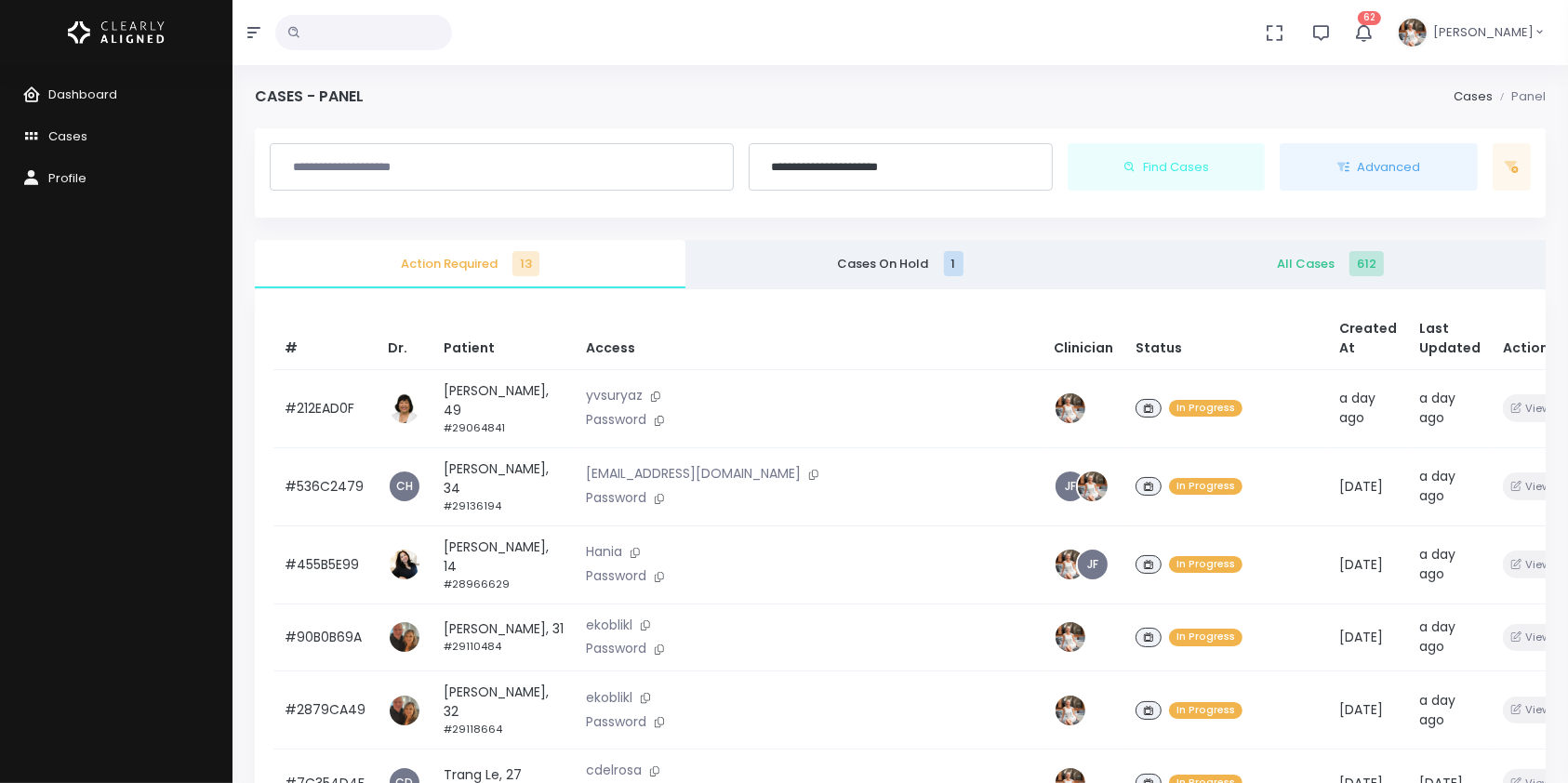
click at [370, 21] on input "text" at bounding box center [363, 32] width 176 height 36
type input "*****"
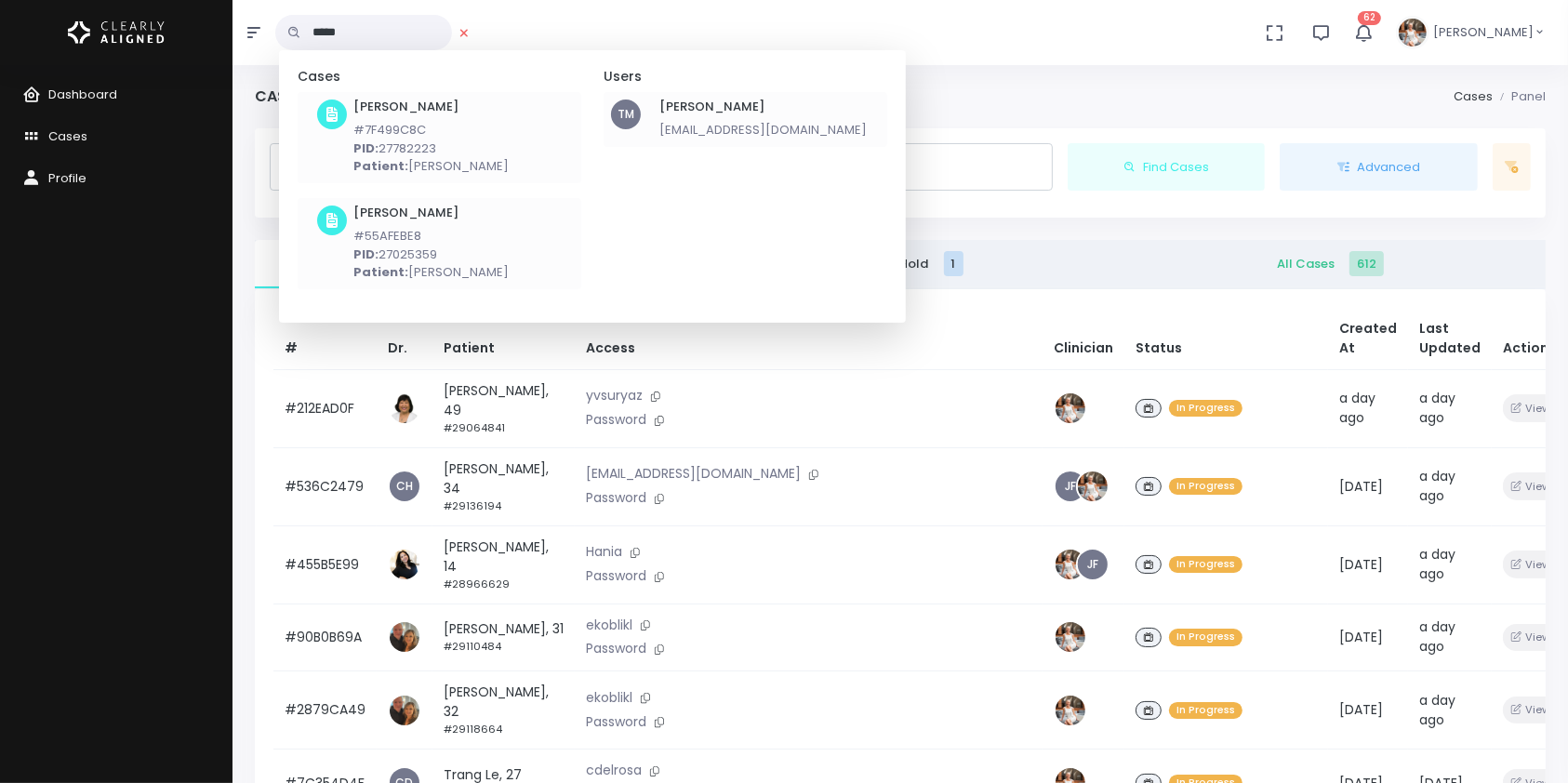
click at [729, 104] on h6 "[PERSON_NAME]" at bounding box center [762, 106] width 207 height 14
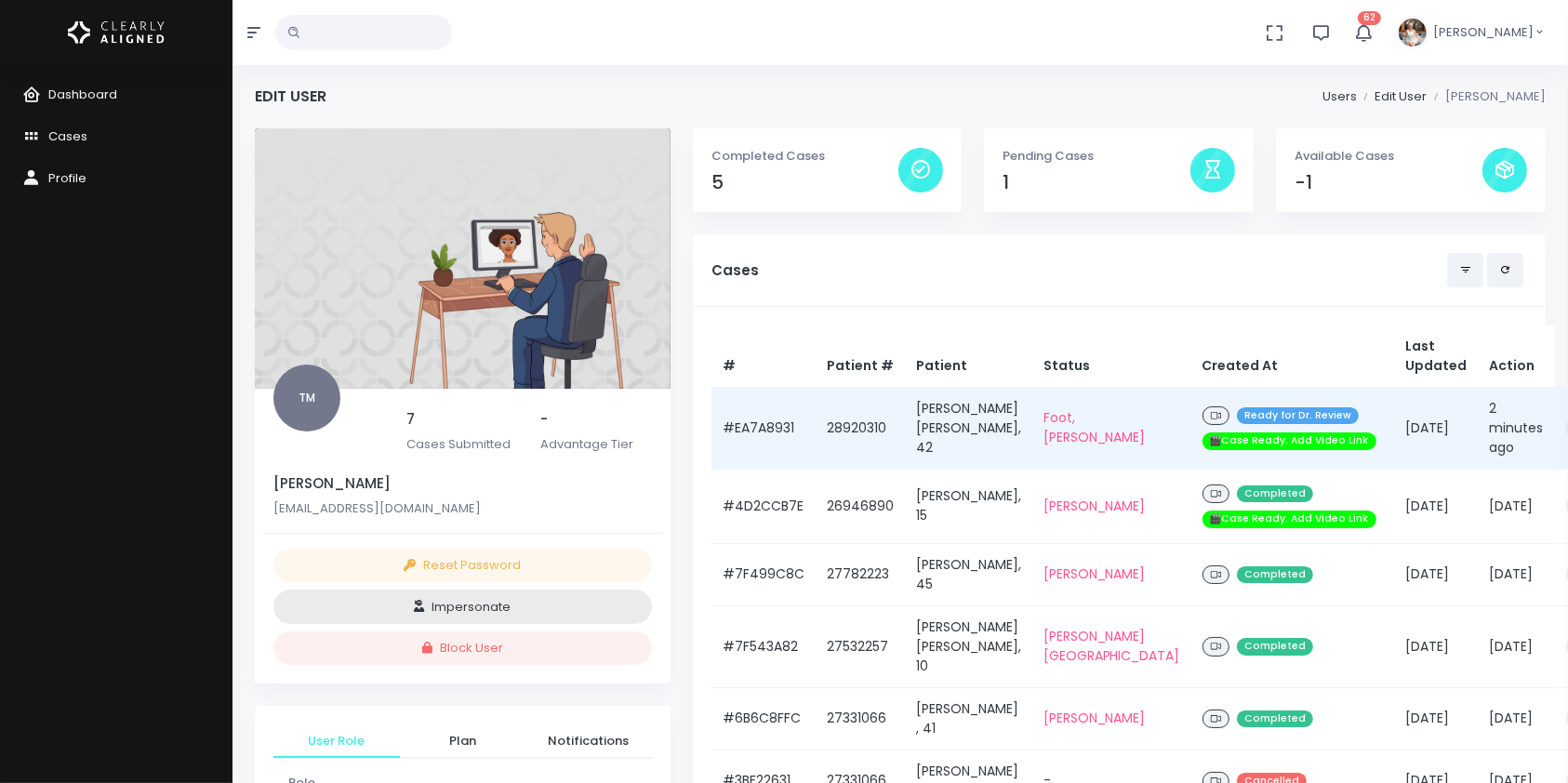
click at [742, 444] on td "#EA7A8931" at bounding box center [764, 428] width 104 height 82
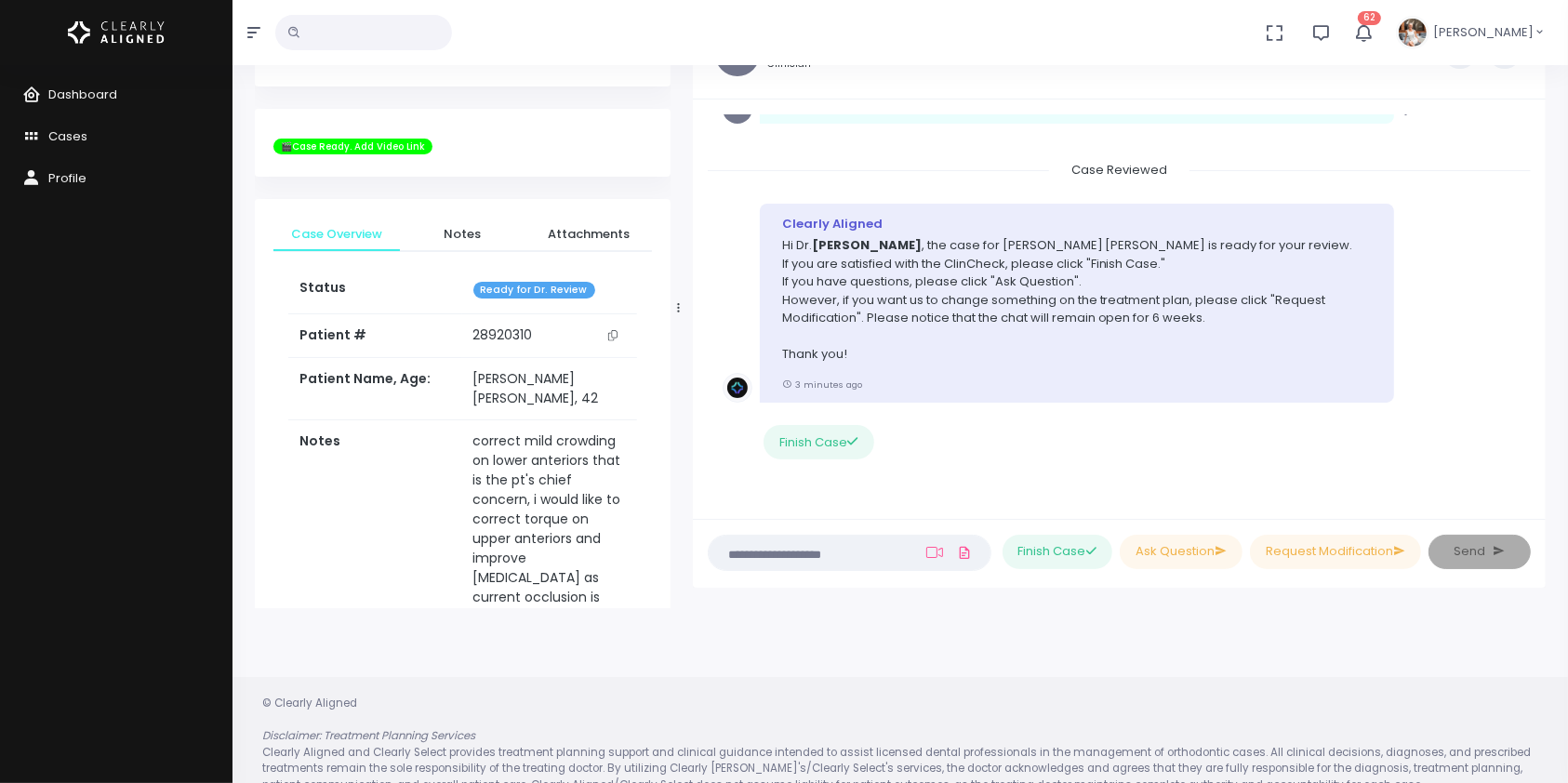
scroll to position [148, 0]
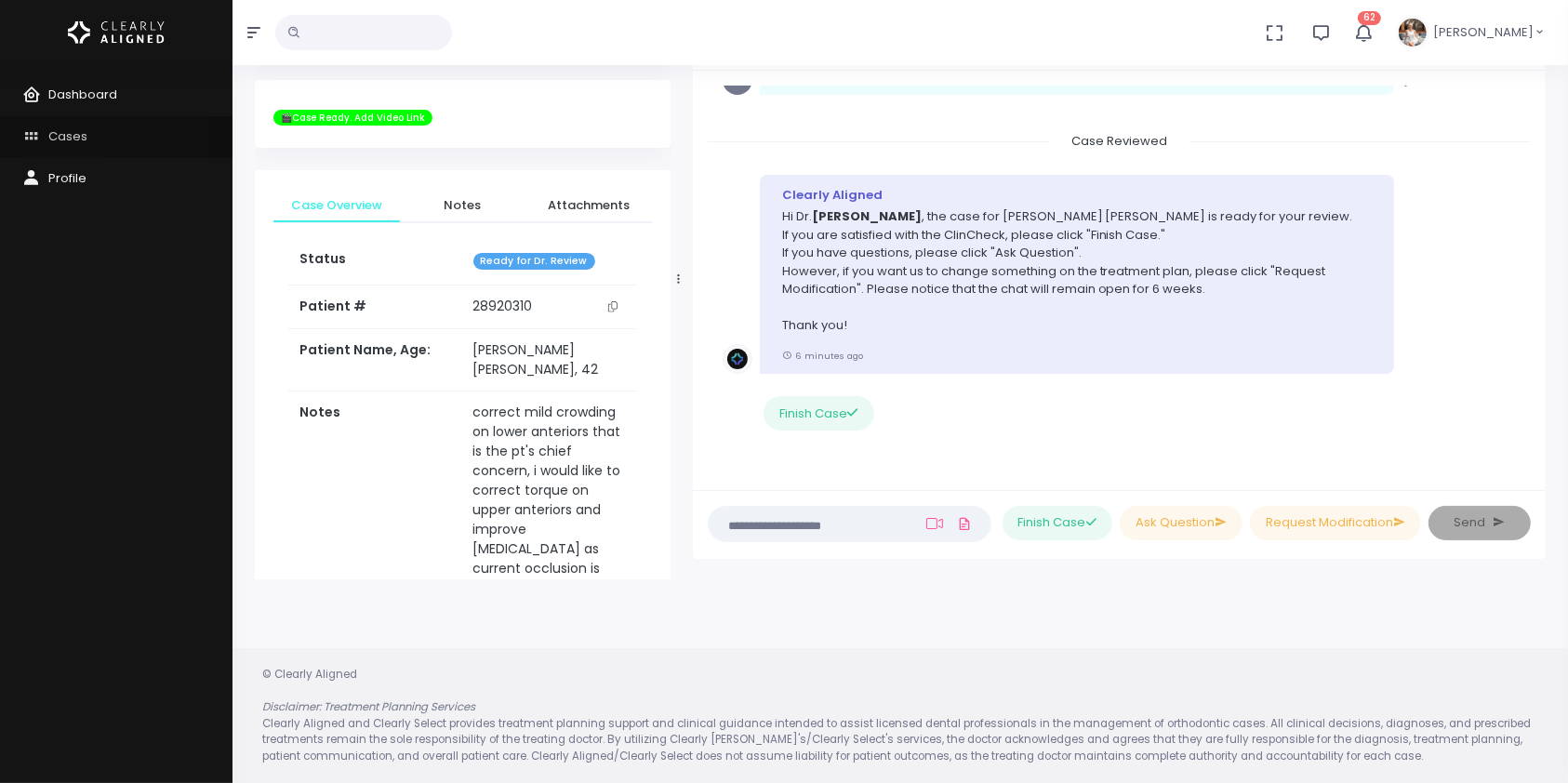
click at [65, 132] on span "Cases" at bounding box center [67, 136] width 39 height 17
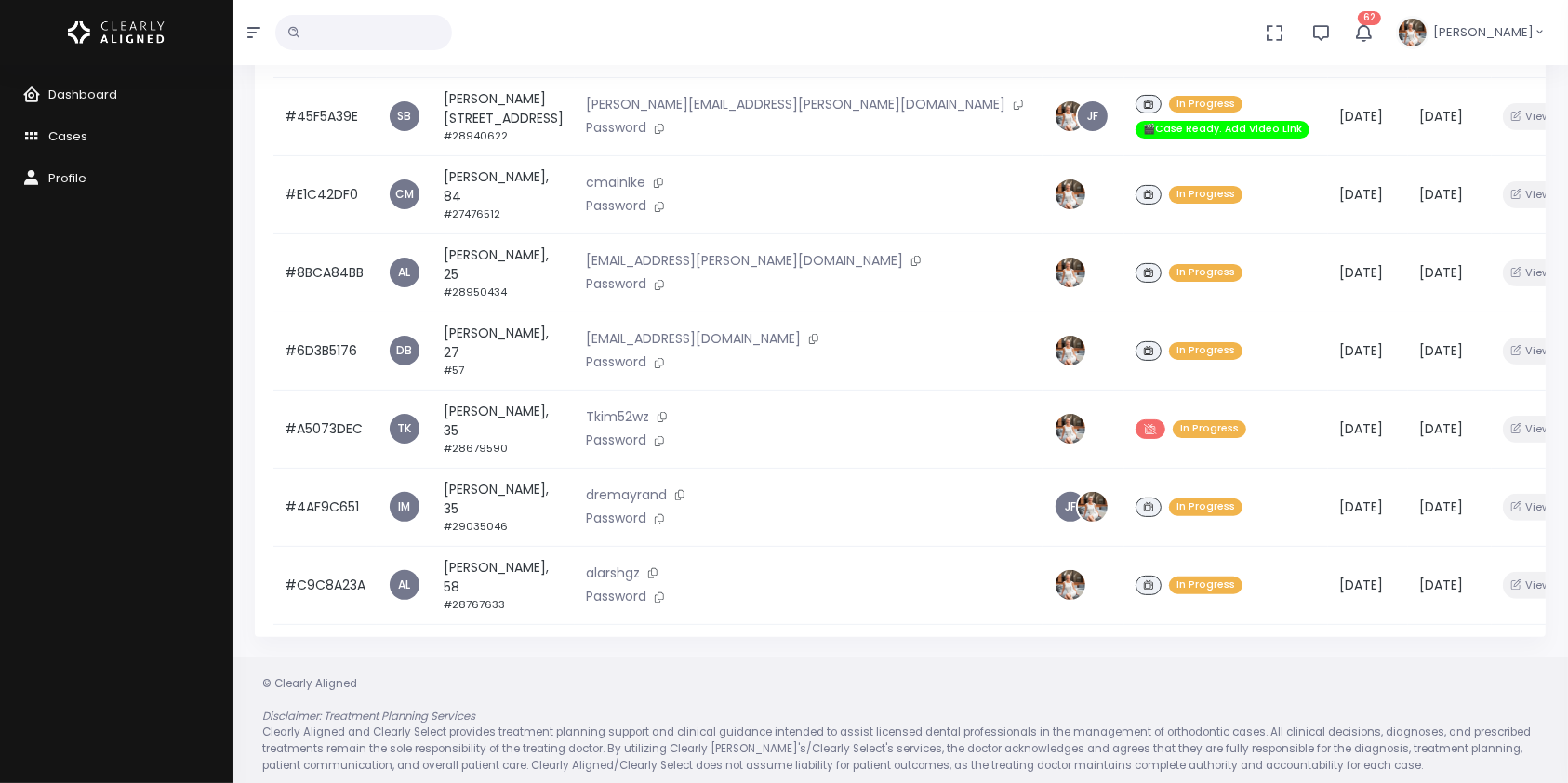
scroll to position [444, 0]
